Goal: Information Seeking & Learning: Find contact information

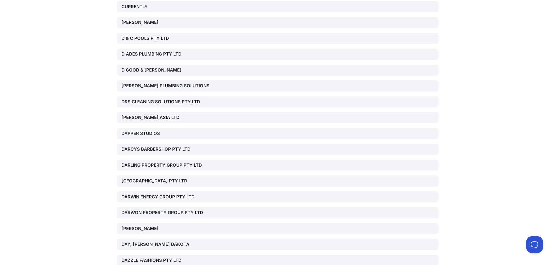
click at [164, 178] on div "[GEOGRAPHIC_DATA] PTY LTD" at bounding box center [172, 181] width 103 height 7
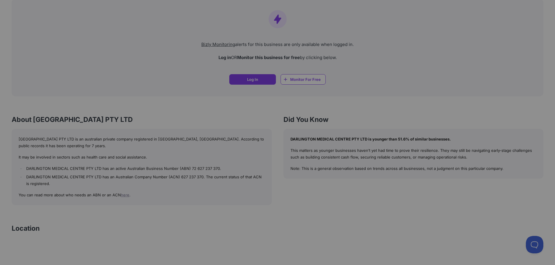
scroll to position [437, 0]
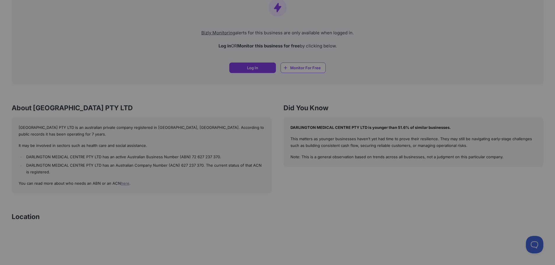
drag, startPoint x: 178, startPoint y: 165, endPoint x: 198, endPoint y: 166, distance: 20.8
click at [198, 166] on div at bounding box center [277, 132] width 555 height 265
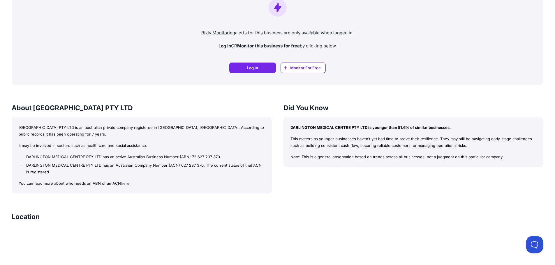
click at [199, 166] on li "DARLINGTON MEDICAL CENTRE PTY LTD has an Australian Company Number (ACN) 627 23…" at bounding box center [145, 168] width 240 height 13
drag, startPoint x: 179, startPoint y: 165, endPoint x: 200, endPoint y: 166, distance: 21.9
click at [200, 166] on li "DARLINGTON MEDICAL CENTRE PTY LTD has an Australian Company Number (ACN) 627 23…" at bounding box center [145, 168] width 240 height 13
click at [203, 165] on li "DARLINGTON MEDICAL CENTRE PTY LTD has an Australian Company Number (ACN) 627 23…" at bounding box center [145, 168] width 240 height 13
click at [202, 165] on li "DARLINGTON MEDICAL CENTRE PTY LTD has an Australian Company Number (ACN) 627 23…" at bounding box center [145, 168] width 240 height 13
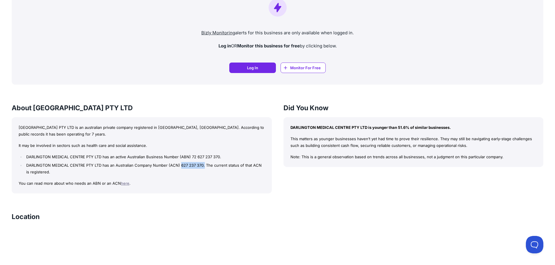
drag, startPoint x: 202, startPoint y: 165, endPoint x: 183, endPoint y: 166, distance: 19.0
click at [183, 166] on li "DARLINGTON MEDICAL CENTRE PTY LTD has an Australian Company Number (ACN) 627 23…" at bounding box center [145, 168] width 240 height 13
click at [182, 166] on li "DARLINGTON MEDICAL CENTRE PTY LTD has an Australian Company Number (ACN) 627 23…" at bounding box center [145, 168] width 240 height 13
drag, startPoint x: 180, startPoint y: 167, endPoint x: 201, endPoint y: 165, distance: 21.6
click at [201, 165] on li "DARLINGTON MEDICAL CENTRE PTY LTD has an Australian Company Number (ACN) 627 23…" at bounding box center [145, 168] width 240 height 13
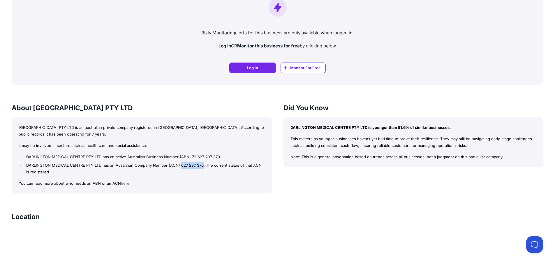
copy li "627 237 370"
click at [289, 185] on div "Did You Know DARLINGTON MEDICAL CENTRE PTY LTD is younger than 51.6% of similar…" at bounding box center [413, 148] width 260 height 91
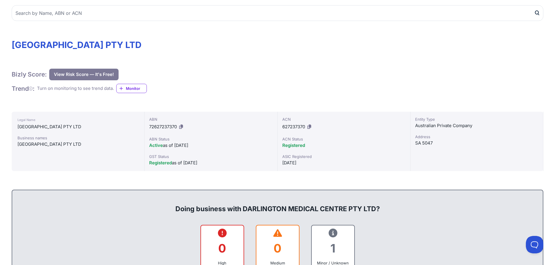
scroll to position [0, 0]
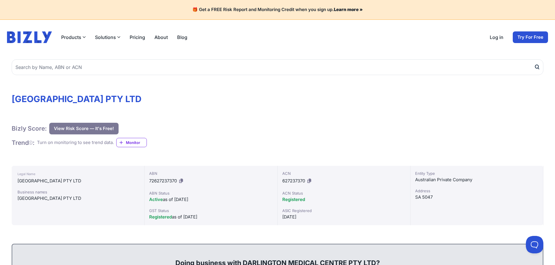
click at [316, 100] on h1 "[GEOGRAPHIC_DATA] PTY LTD" at bounding box center [278, 99] width 532 height 10
